Goal: Transaction & Acquisition: Download file/media

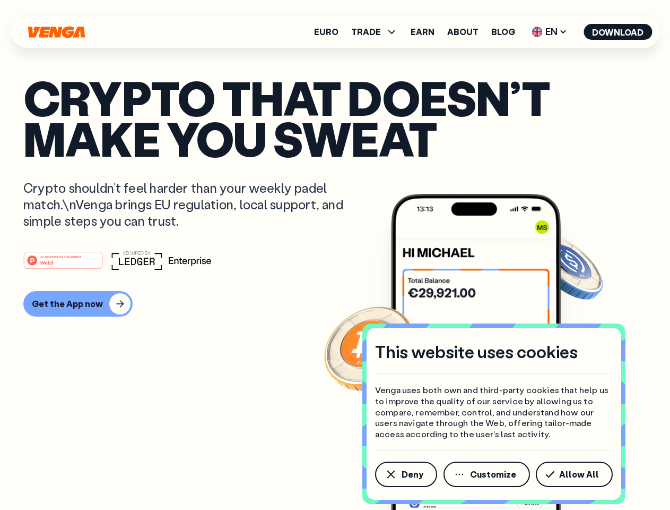
click at [335, 255] on div "#1 PRODUCT OF THE MONTH Web3" at bounding box center [335, 260] width 624 height 19
click at [406, 474] on span "Deny" at bounding box center [413, 474] width 22 height 8
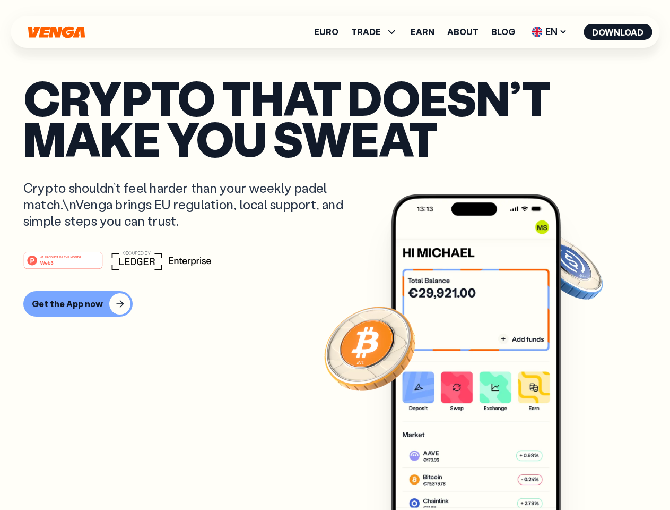
click at [488, 474] on img at bounding box center [476, 372] width 170 height 356
click at [577, 474] on article "Crypto that doesn’t make you sweat Crypto shouldn’t feel harder than your weekl…" at bounding box center [335, 276] width 624 height 398
click at [378, 32] on span "TRADE" at bounding box center [366, 32] width 30 height 8
click at [550, 32] on span "EN" at bounding box center [549, 31] width 43 height 17
click at [618, 32] on button "Download" at bounding box center [618, 32] width 68 height 16
